Goal: Communication & Community: Answer question/provide support

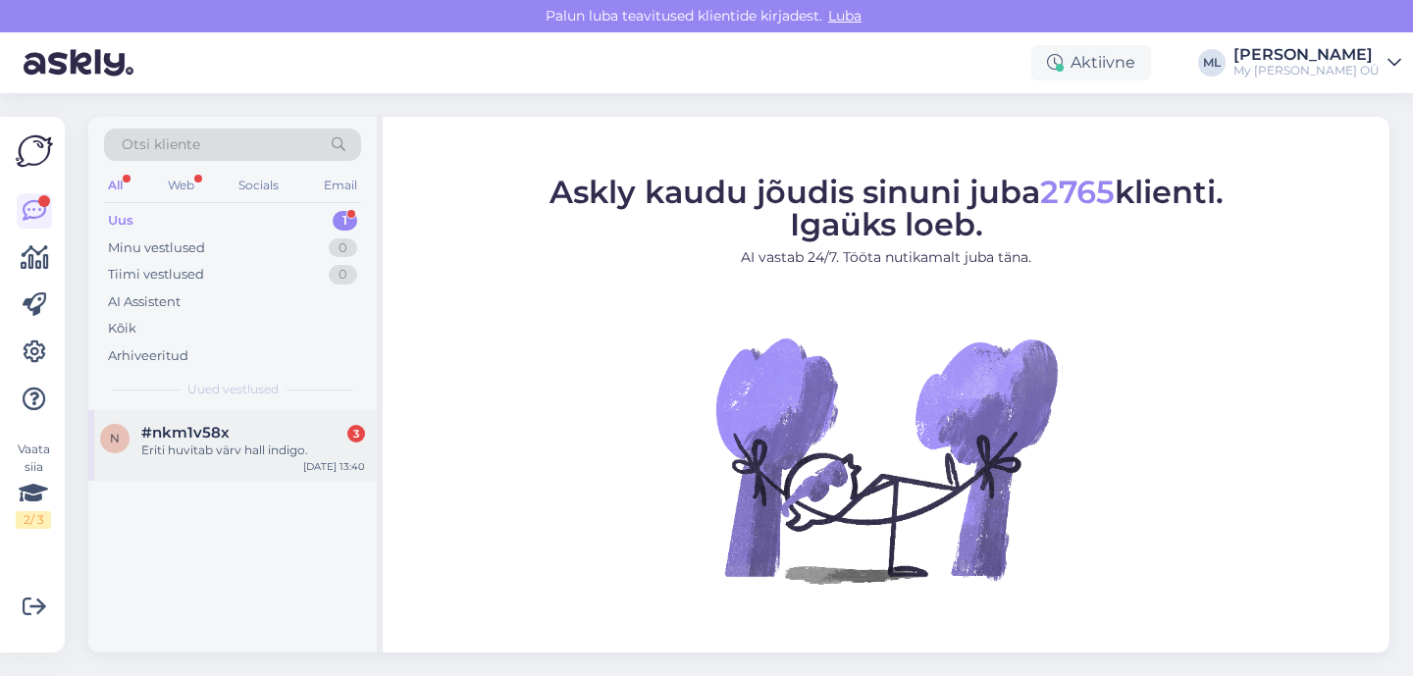
click at [232, 447] on div "Eriti huvitab värv hall indigo." at bounding box center [253, 450] width 224 height 18
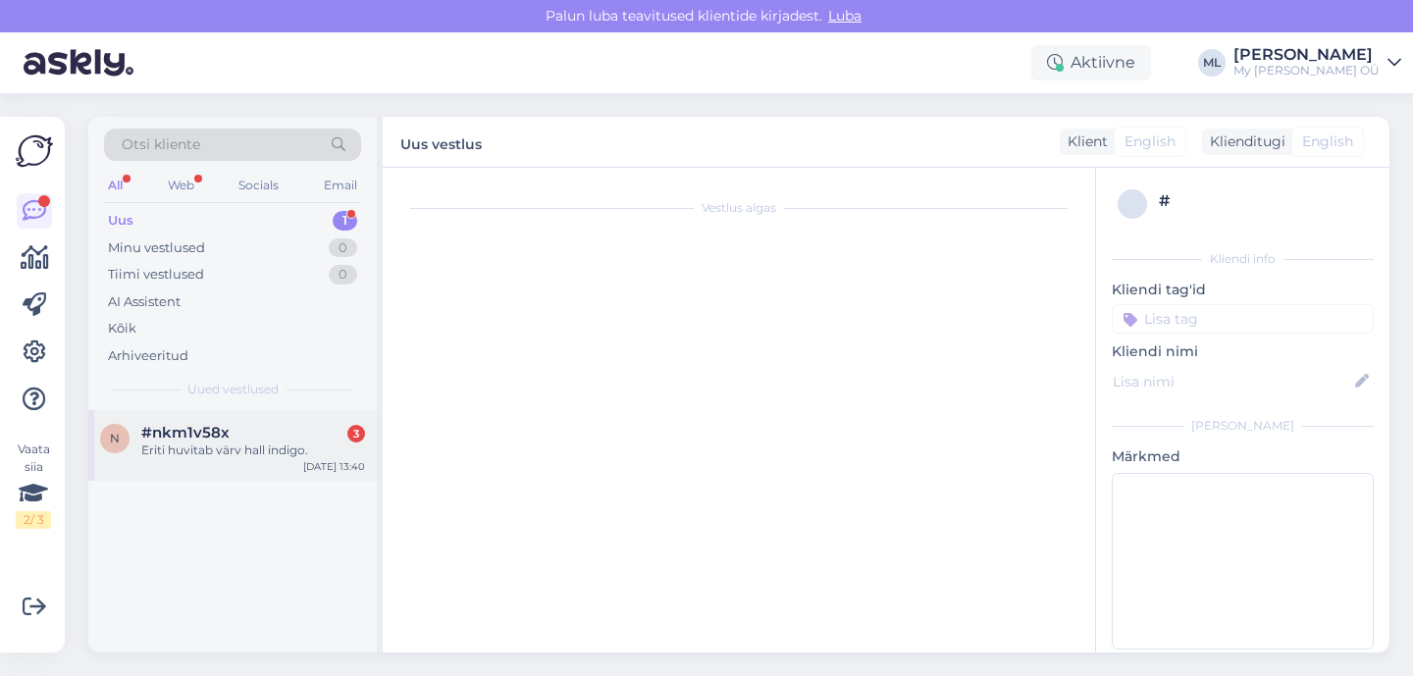
scroll to position [41, 0]
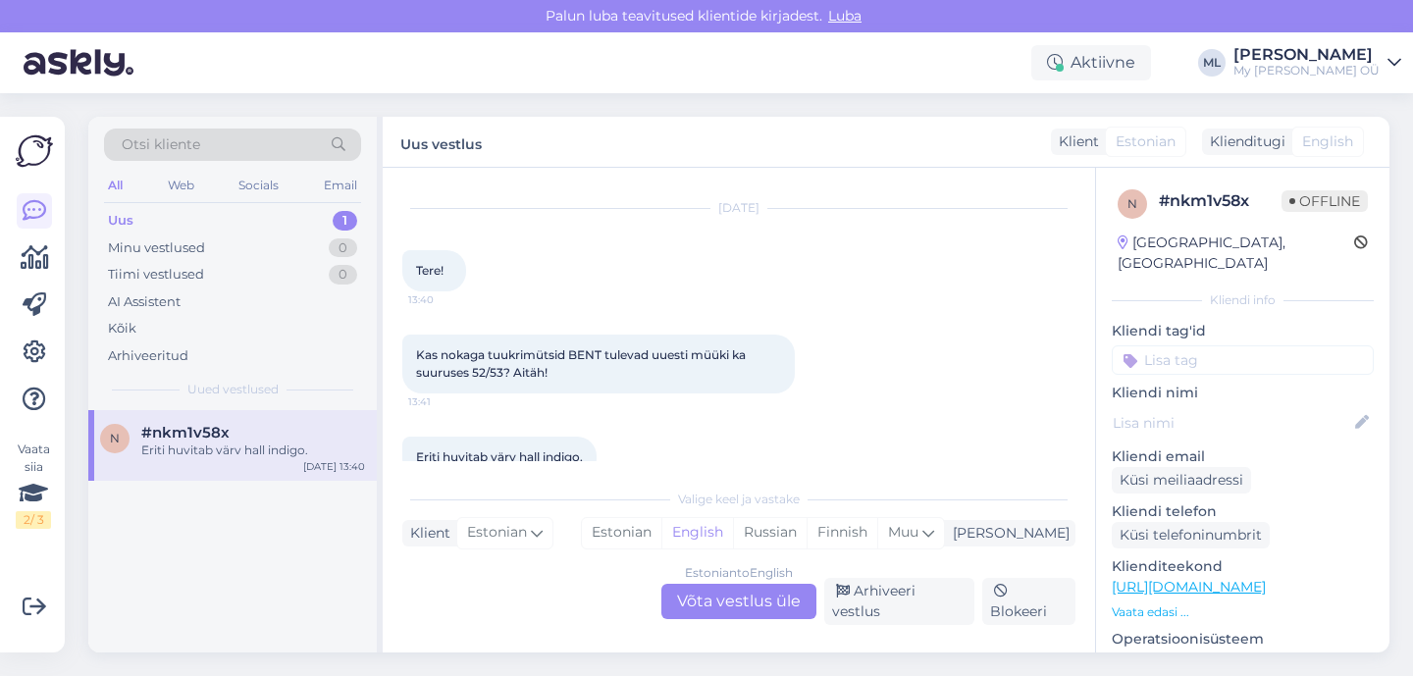
click at [129, 217] on div "Uus" at bounding box center [121, 221] width 26 height 20
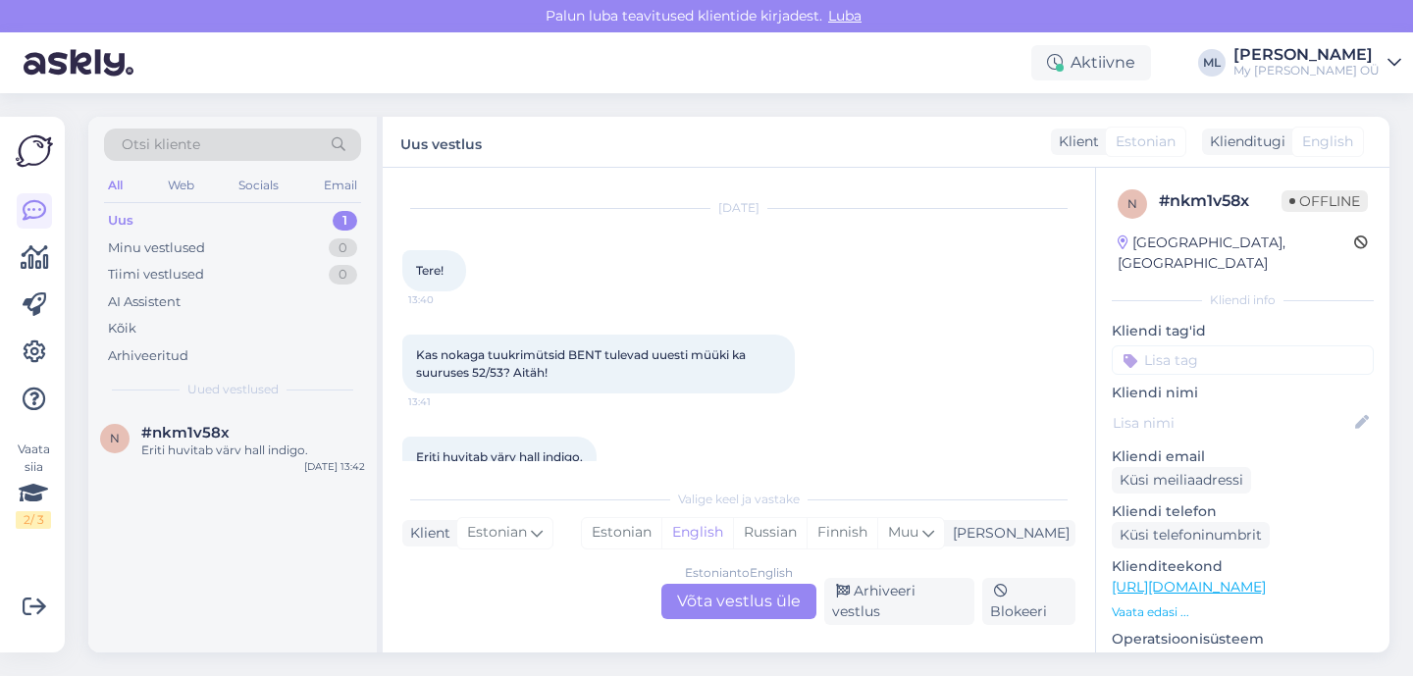
click at [793, 426] on div "Eriti huvitab värv hall indigo. 13:42" at bounding box center [738, 457] width 673 height 84
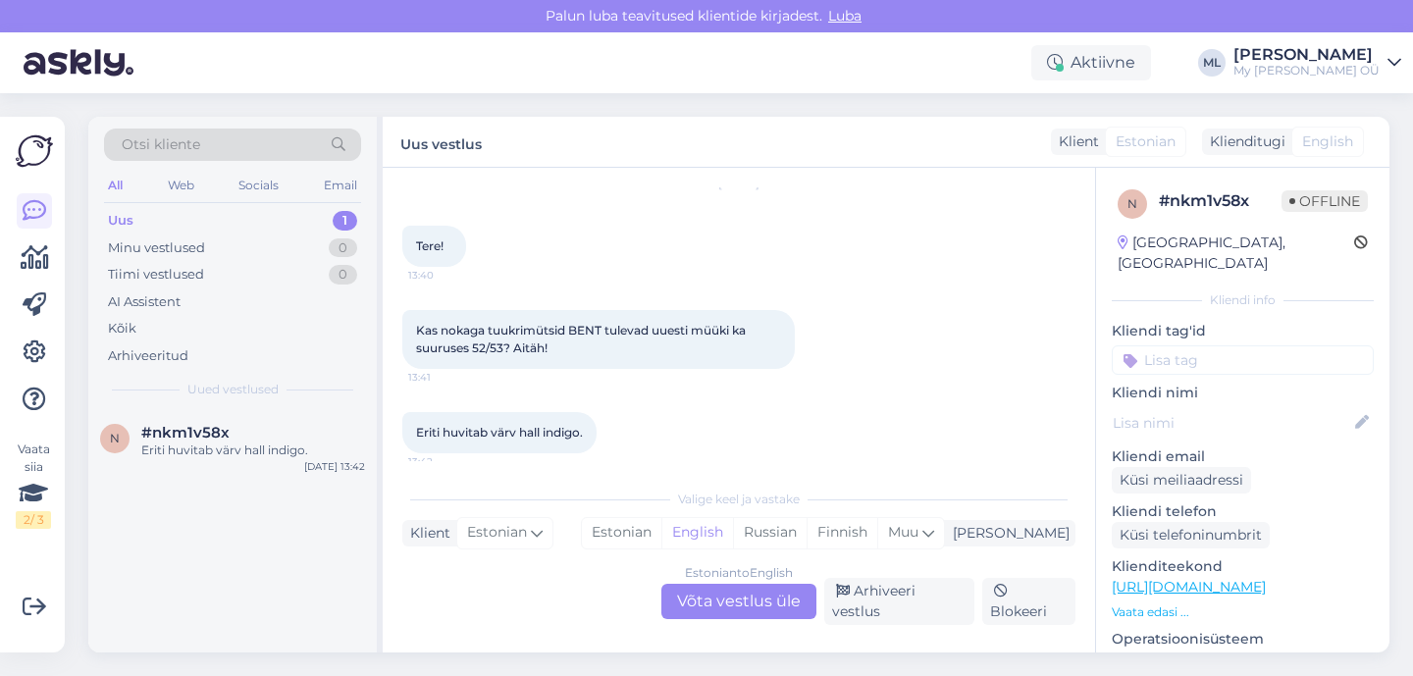
scroll to position [68, 0]
click at [717, 598] on div "Estonian to English Võta vestlus üle" at bounding box center [738, 601] width 155 height 35
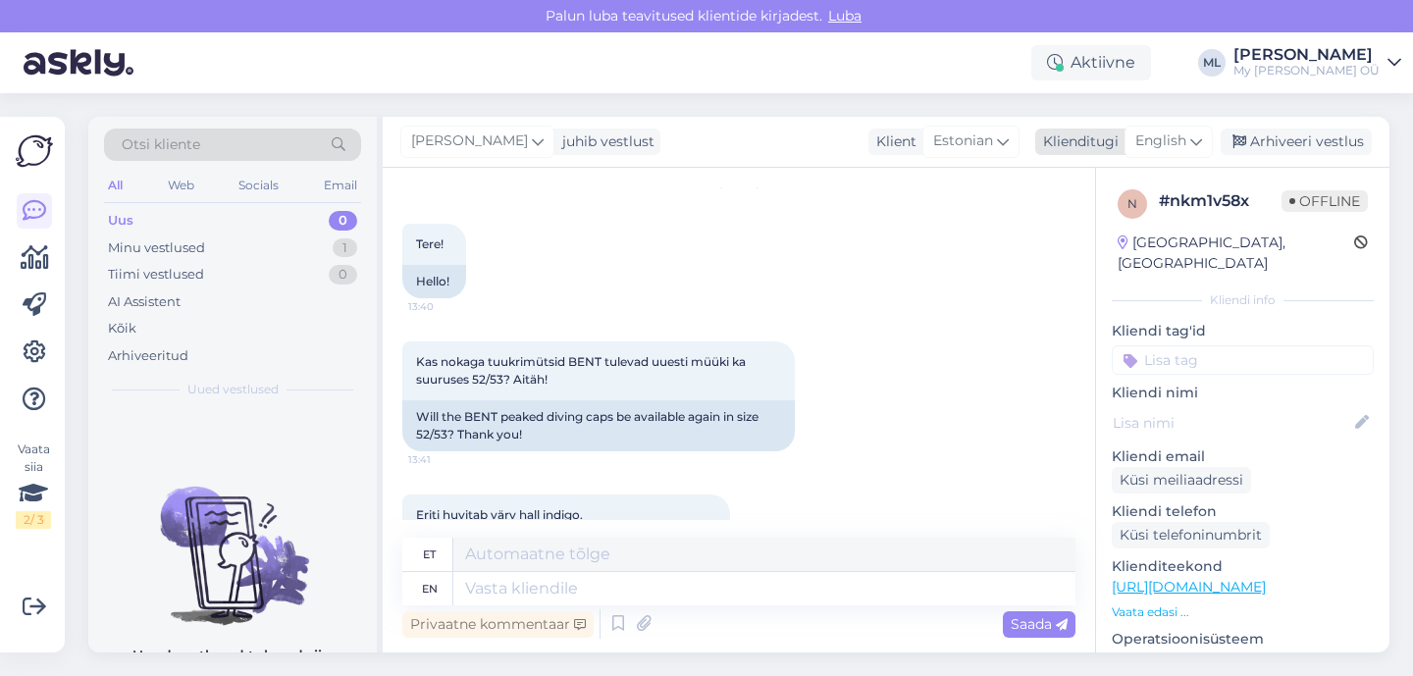
click at [1184, 149] on span "English" at bounding box center [1160, 141] width 51 height 22
type input "est"
click at [1107, 236] on link "Estonian" at bounding box center [1124, 228] width 216 height 31
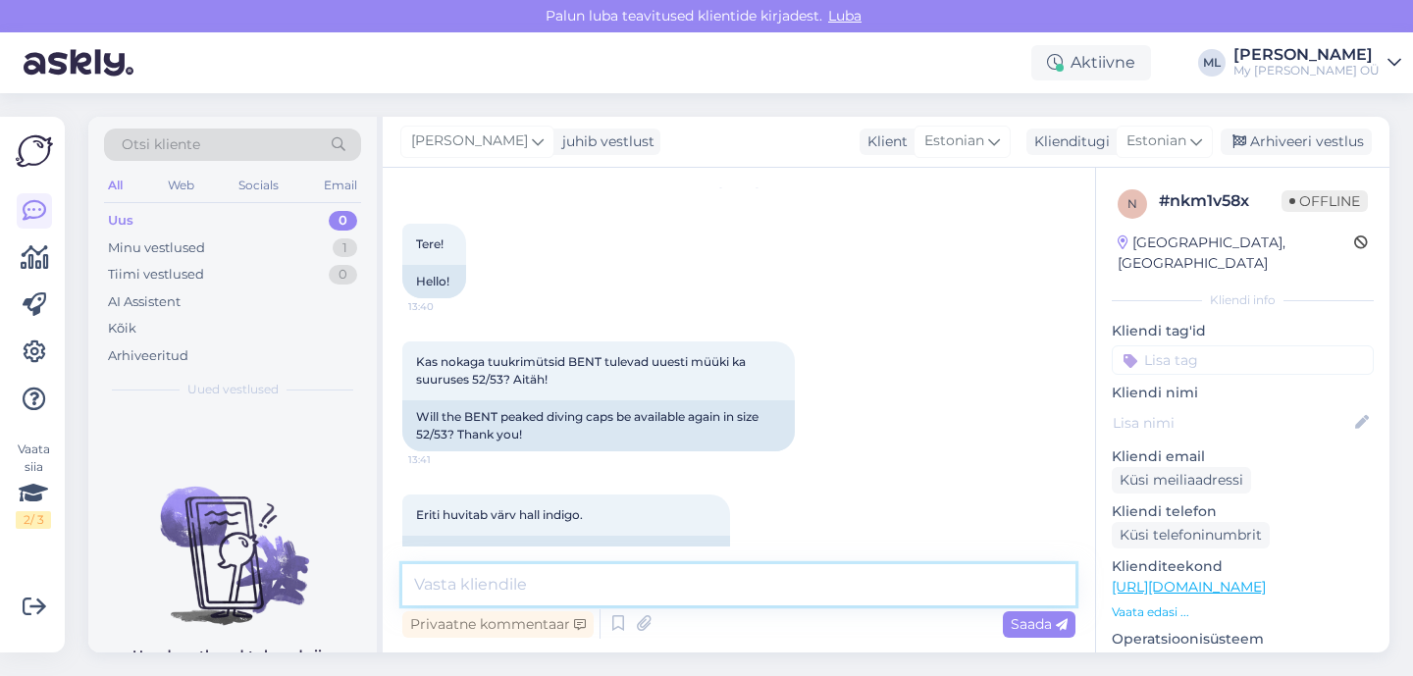
click at [582, 588] on textarea at bounding box center [738, 584] width 673 height 41
type textarea "t"
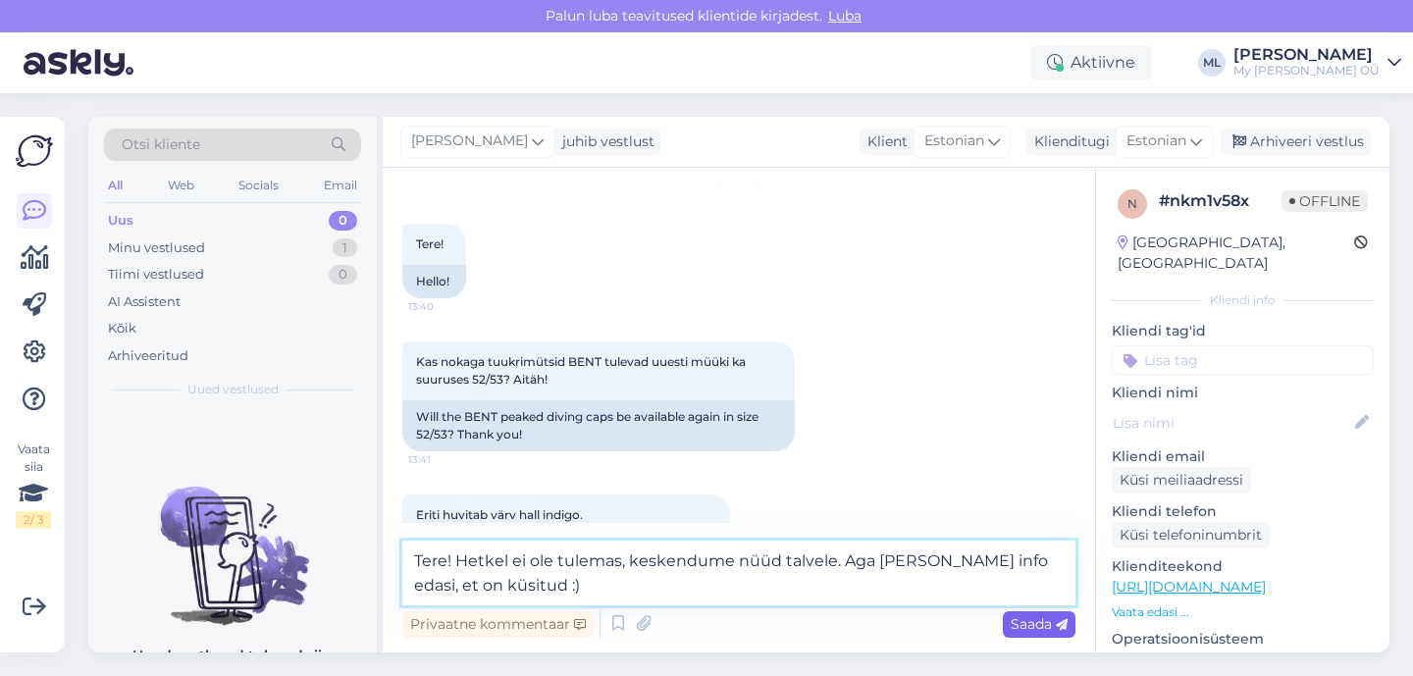
type textarea "Tere! Hetkel ei ole tulemas, keskendume nüüd talvele. Aga [PERSON_NAME] info ed…"
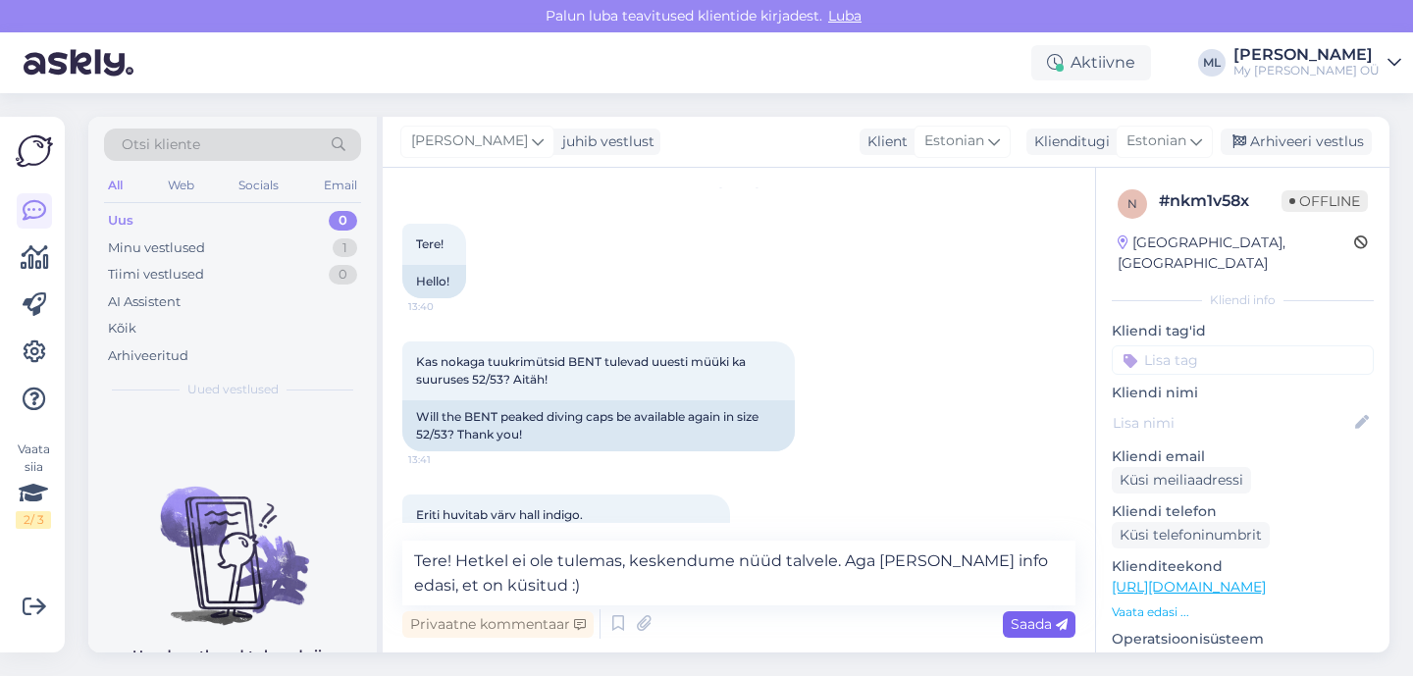
click at [1046, 624] on span "Saada" at bounding box center [1038, 624] width 57 height 18
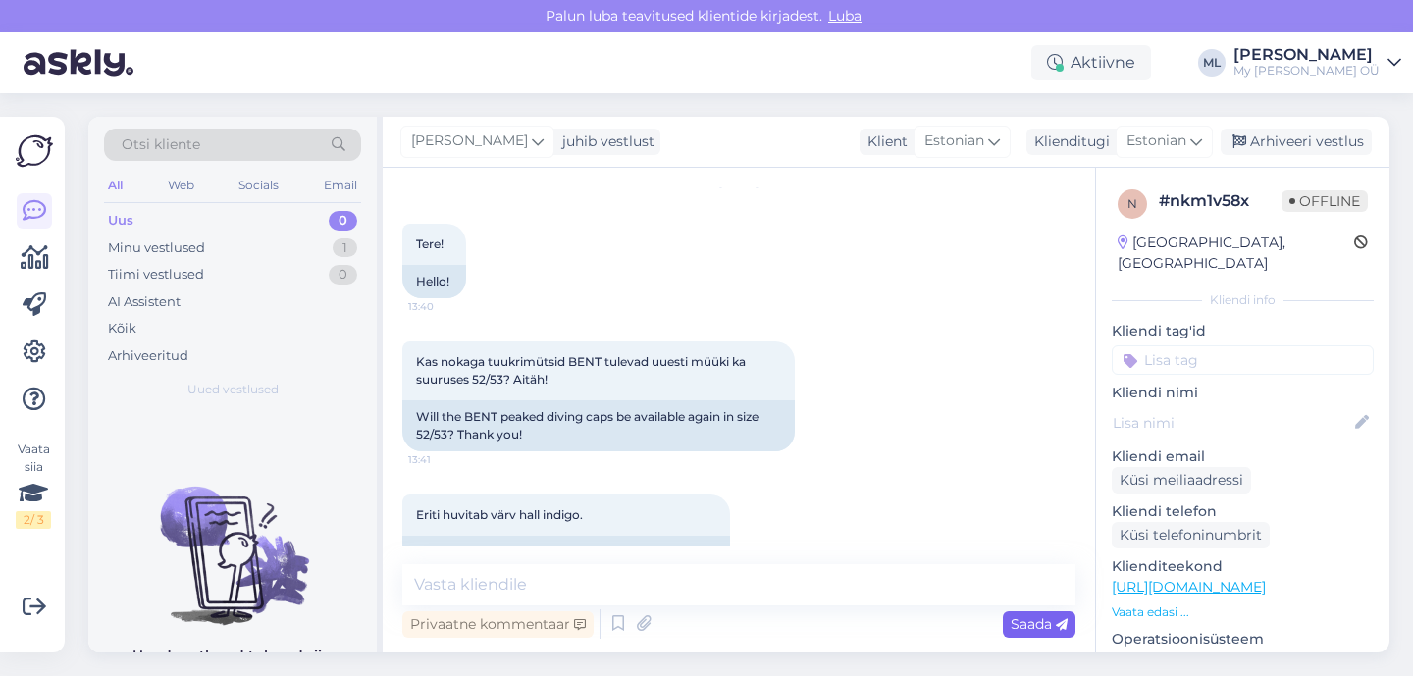
scroll to position [214, 0]
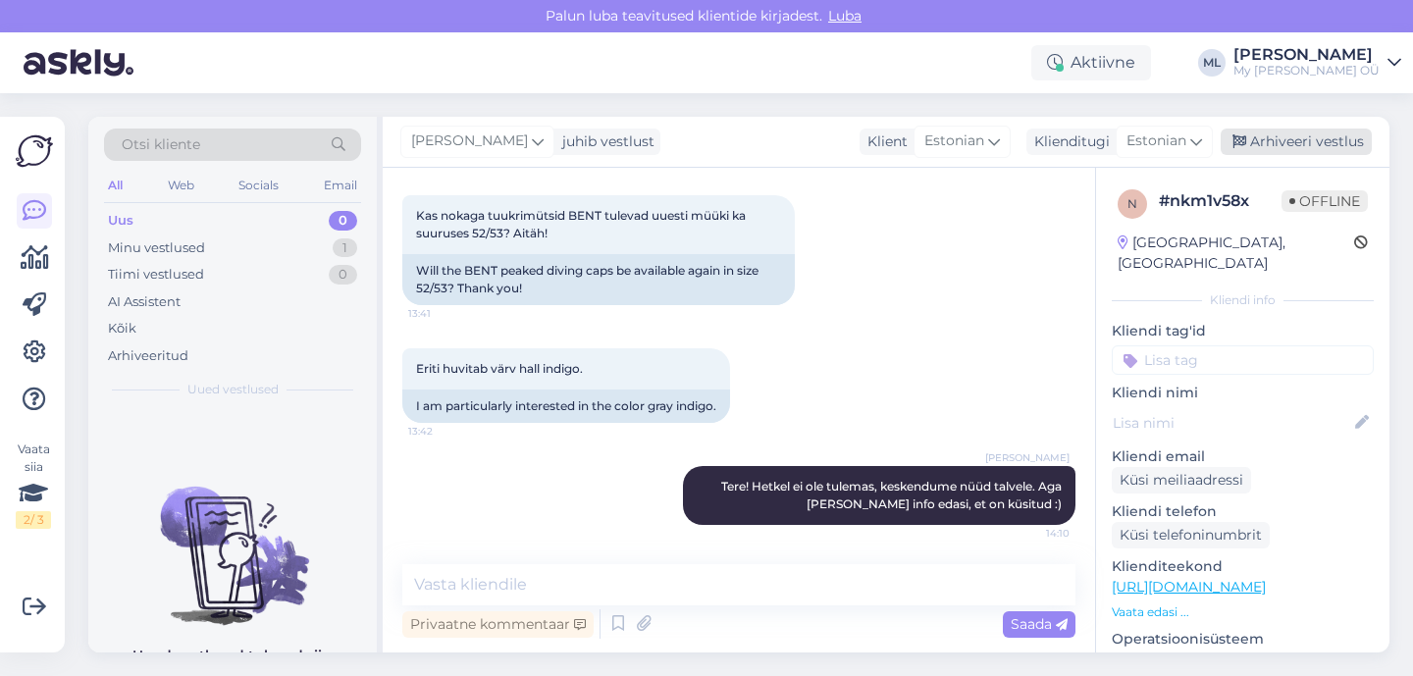
click at [1291, 141] on div "Arhiveeri vestlus" at bounding box center [1295, 142] width 151 height 26
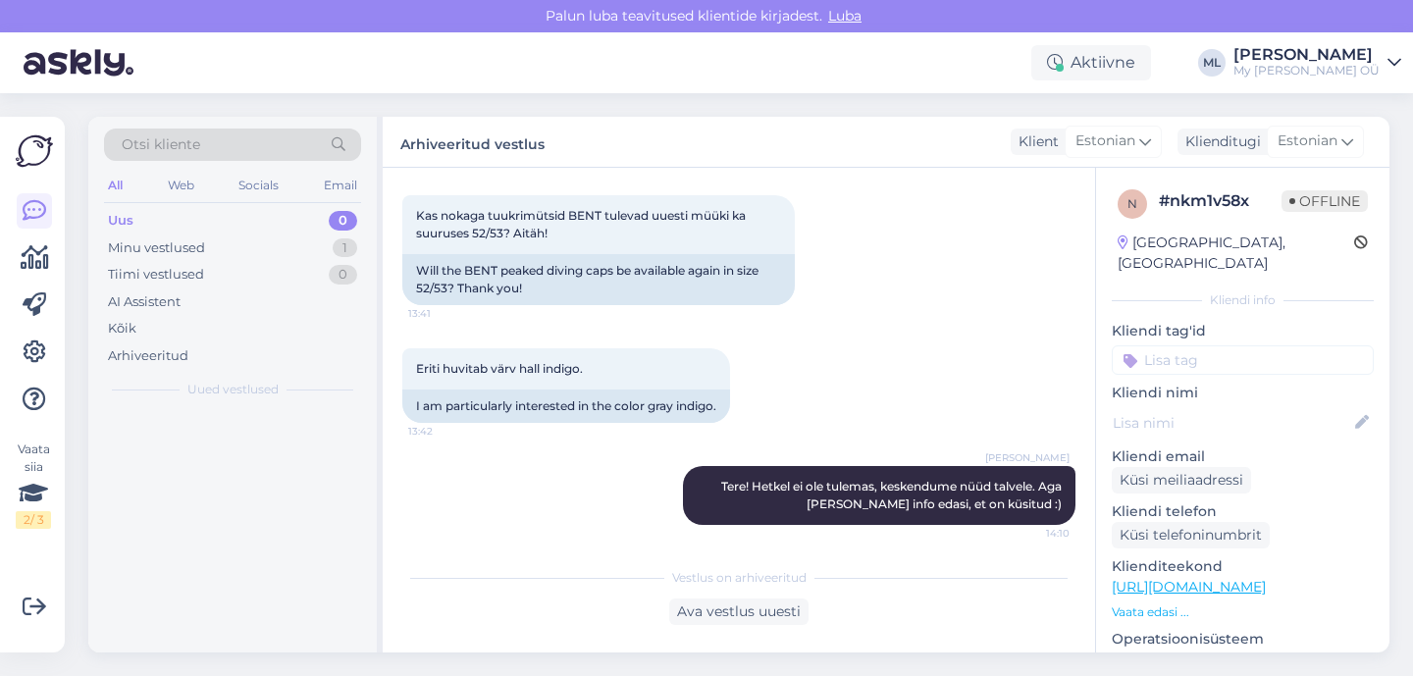
scroll to position [221, 0]
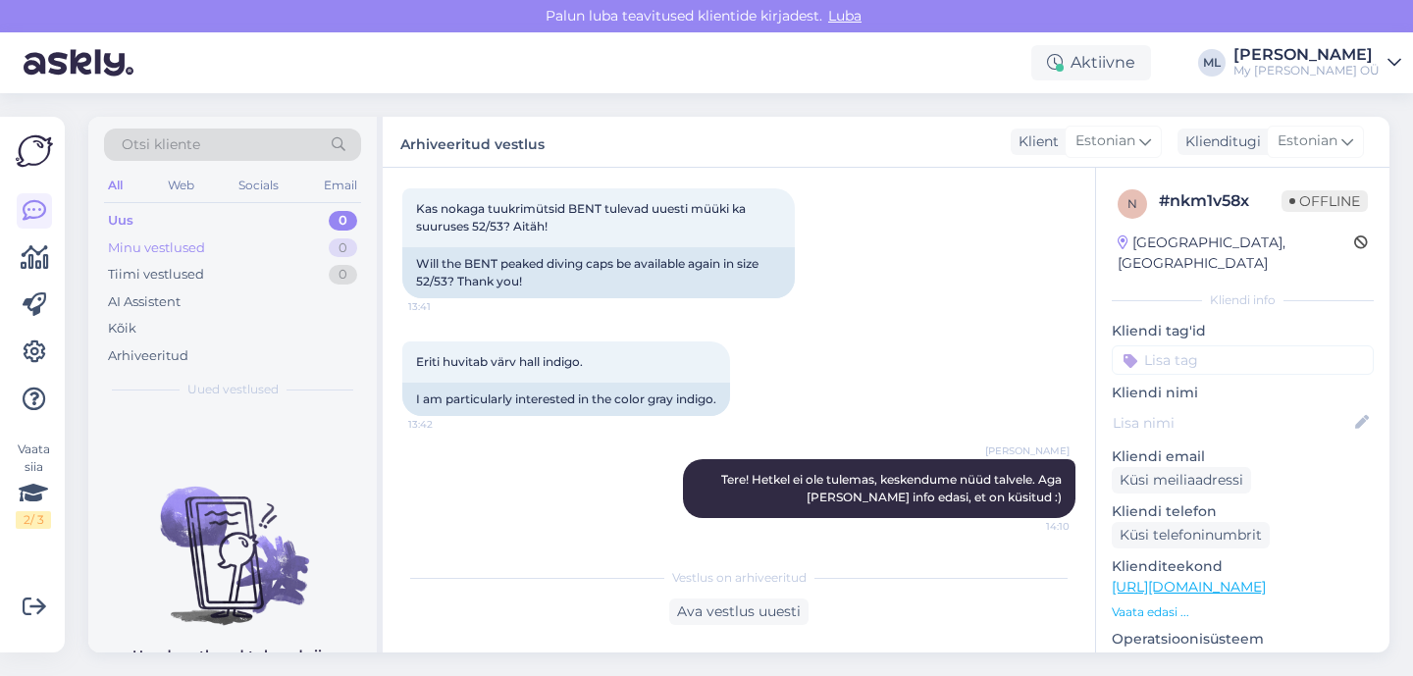
click at [241, 247] on div "Minu vestlused 0" at bounding box center [232, 247] width 257 height 27
click at [164, 220] on div "Uus 0" at bounding box center [232, 220] width 257 height 27
click at [200, 221] on div "Uus 0" at bounding box center [232, 220] width 257 height 27
